Goal: Check status: Check status

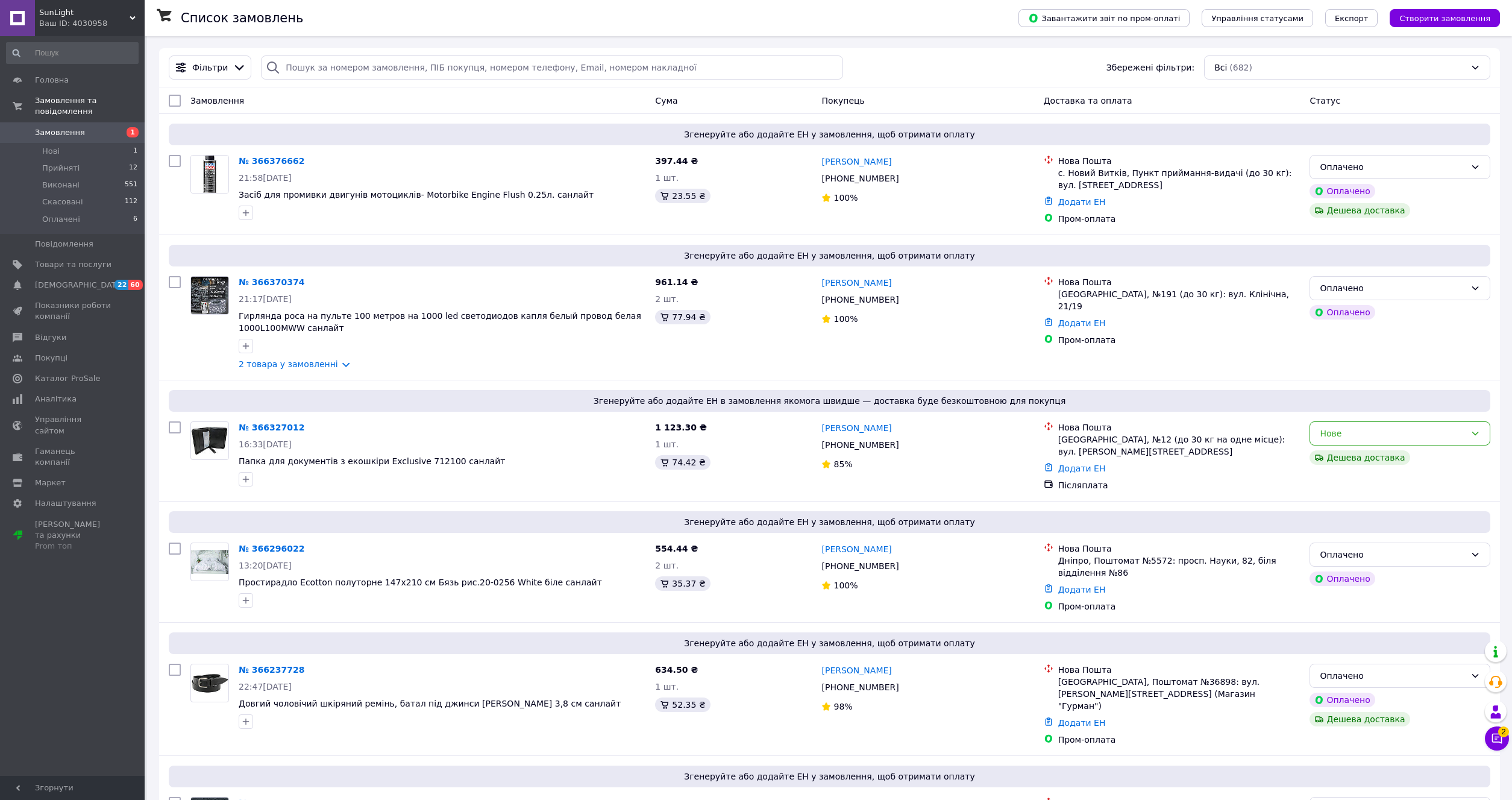
click at [344, 82] on div "Фільтри Збережені фільтри: Всі (682)" at bounding box center [829, 68] width 1341 height 39
click at [351, 75] on input "search" at bounding box center [552, 68] width 582 height 24
paste input "20451267020186"
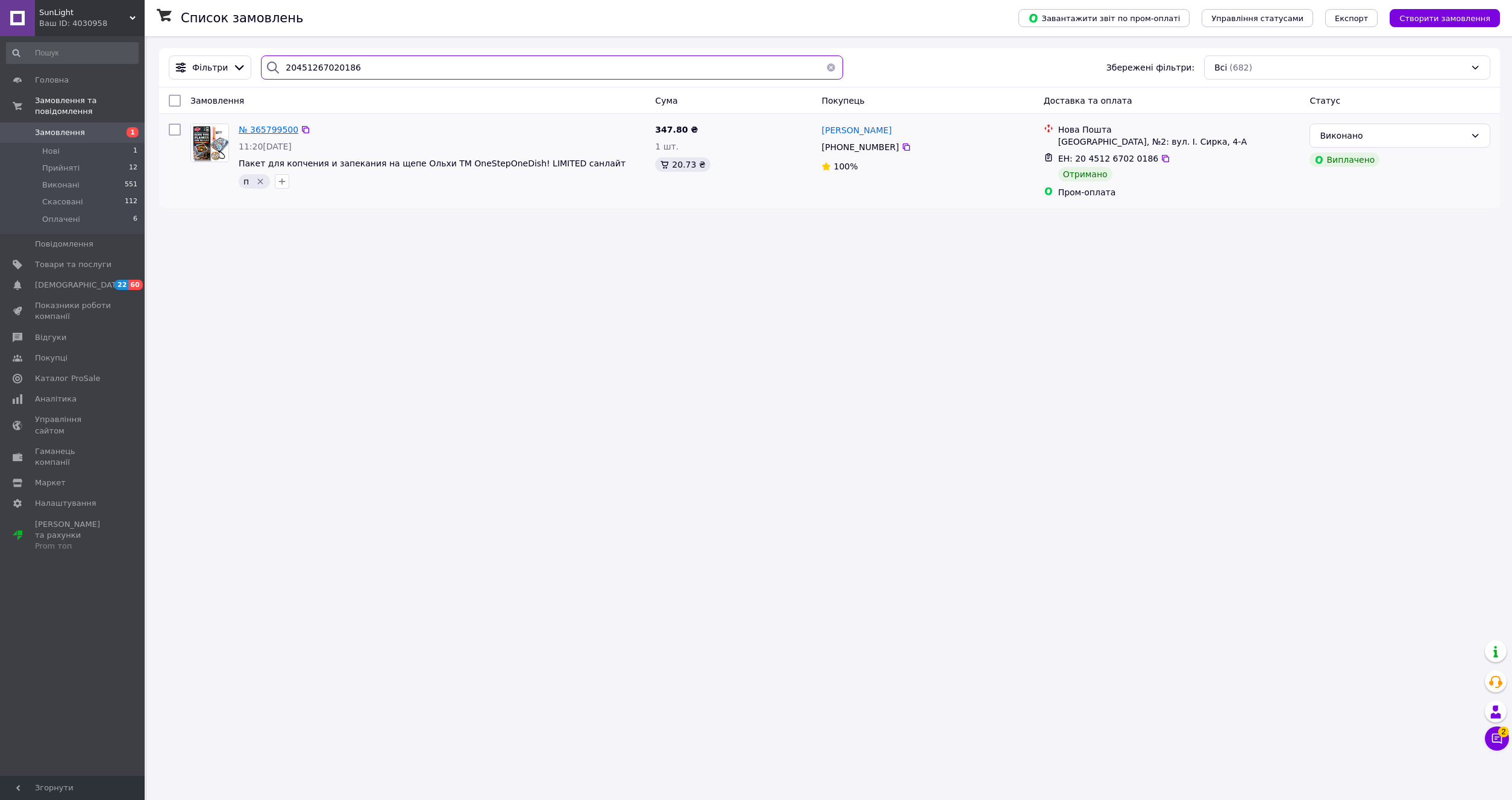
type input "20451267020186"
click at [272, 134] on span "№ 365799500" at bounding box center [268, 130] width 60 height 10
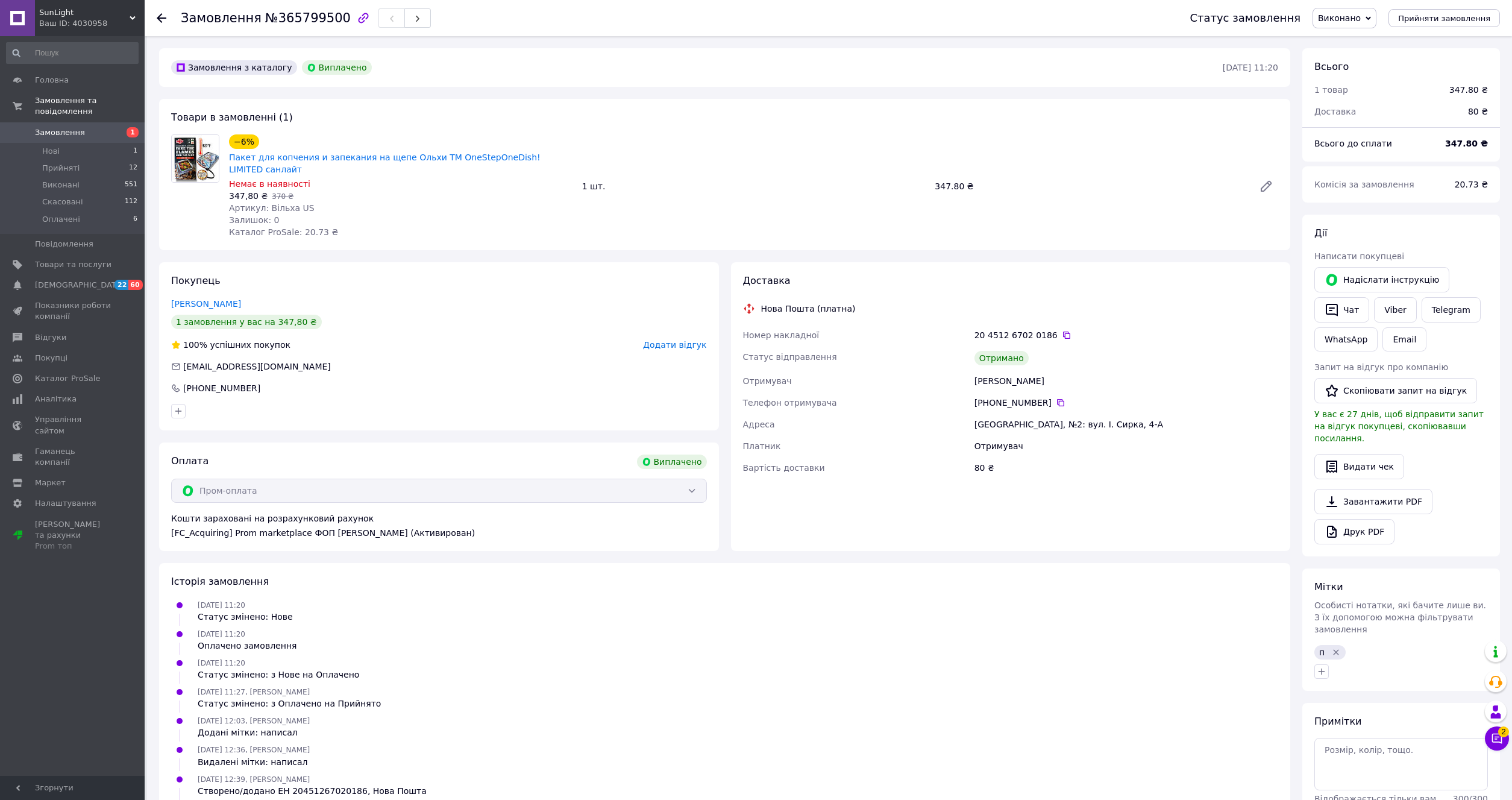
scroll to position [10, 0]
drag, startPoint x: 266, startPoint y: 198, endPoint x: 289, endPoint y: 201, distance: 23.2
click at [289, 204] on span "Артикул: Вільха US" at bounding box center [272, 208] width 86 height 10
copy span "Вільха"
drag, startPoint x: 935, startPoint y: 181, endPoint x: 958, endPoint y: 187, distance: 23.8
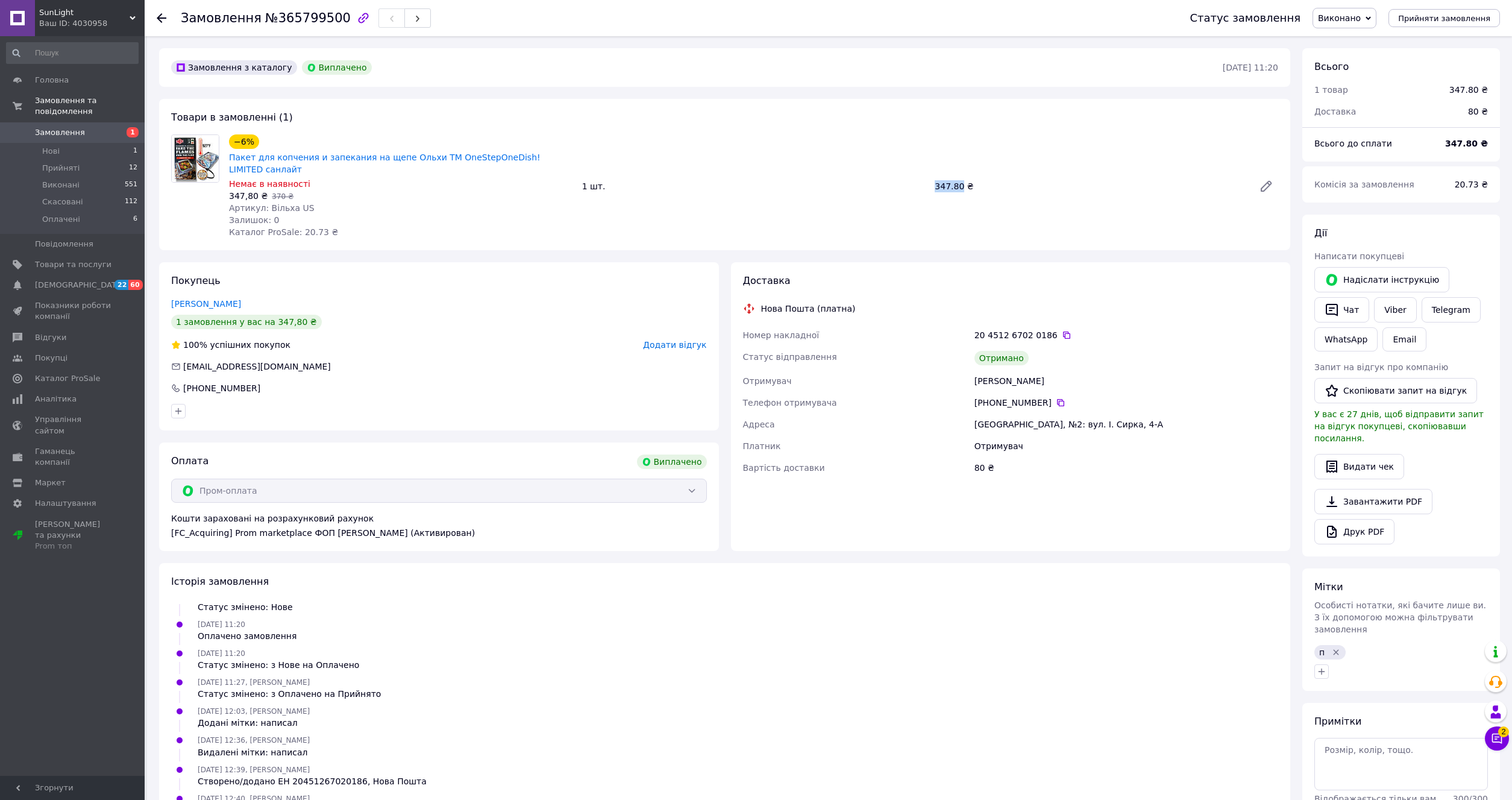
click at [958, 187] on div "347.80 ₴" at bounding box center [1090, 187] width 320 height 17
copy div "347.80"
click at [1056, 398] on icon at bounding box center [1061, 403] width 10 height 10
click at [1498, 746] on button "Чат з покупцем 2" at bounding box center [1497, 739] width 24 height 24
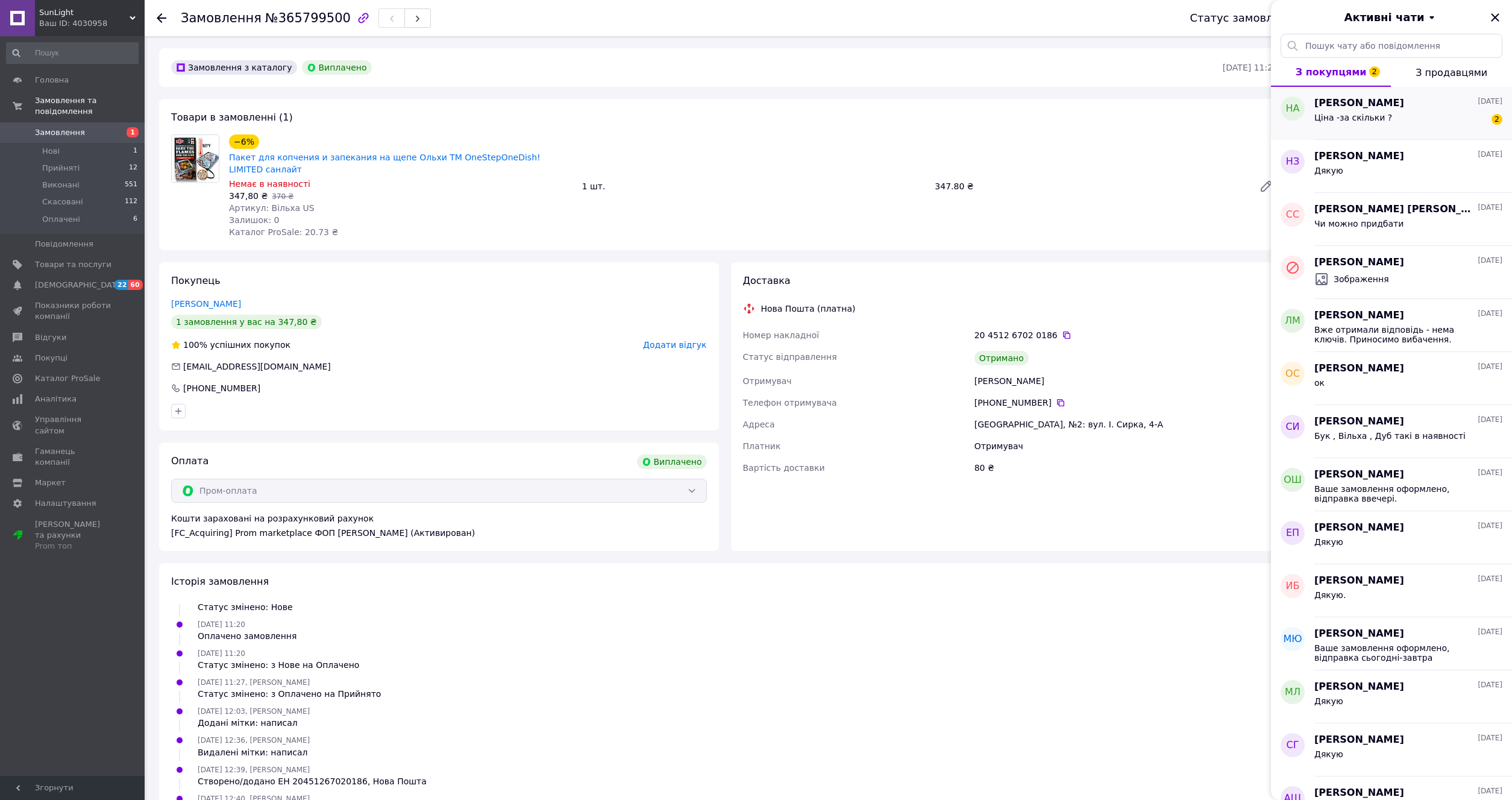
click at [1390, 131] on div "[PERSON_NAME] [DATE] Ціна -за скільки ? 2" at bounding box center [1413, 113] width 198 height 53
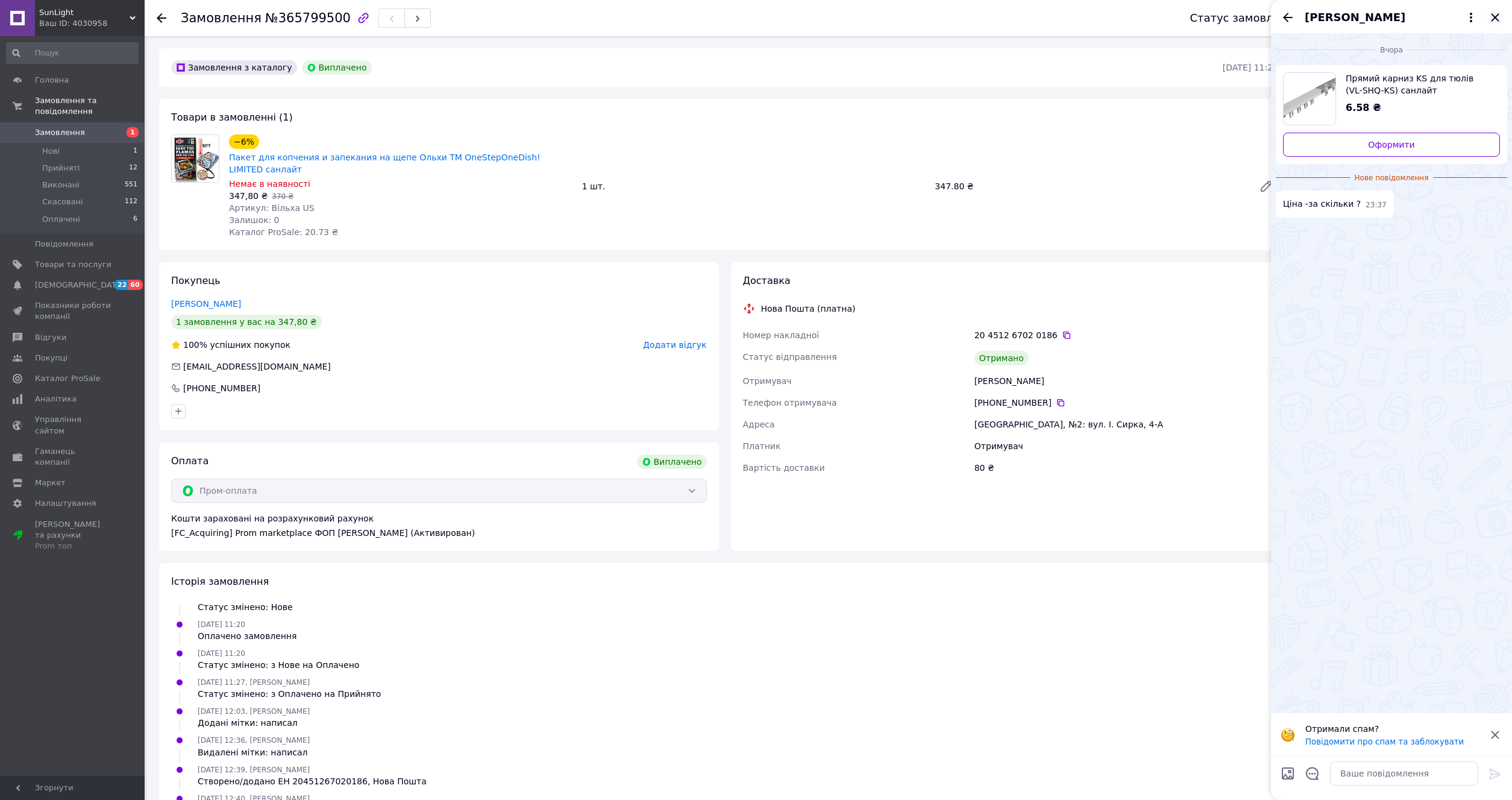
click at [1496, 23] on icon "Закрити" at bounding box center [1495, 18] width 15 height 15
